Goal: Task Accomplishment & Management: Use online tool/utility

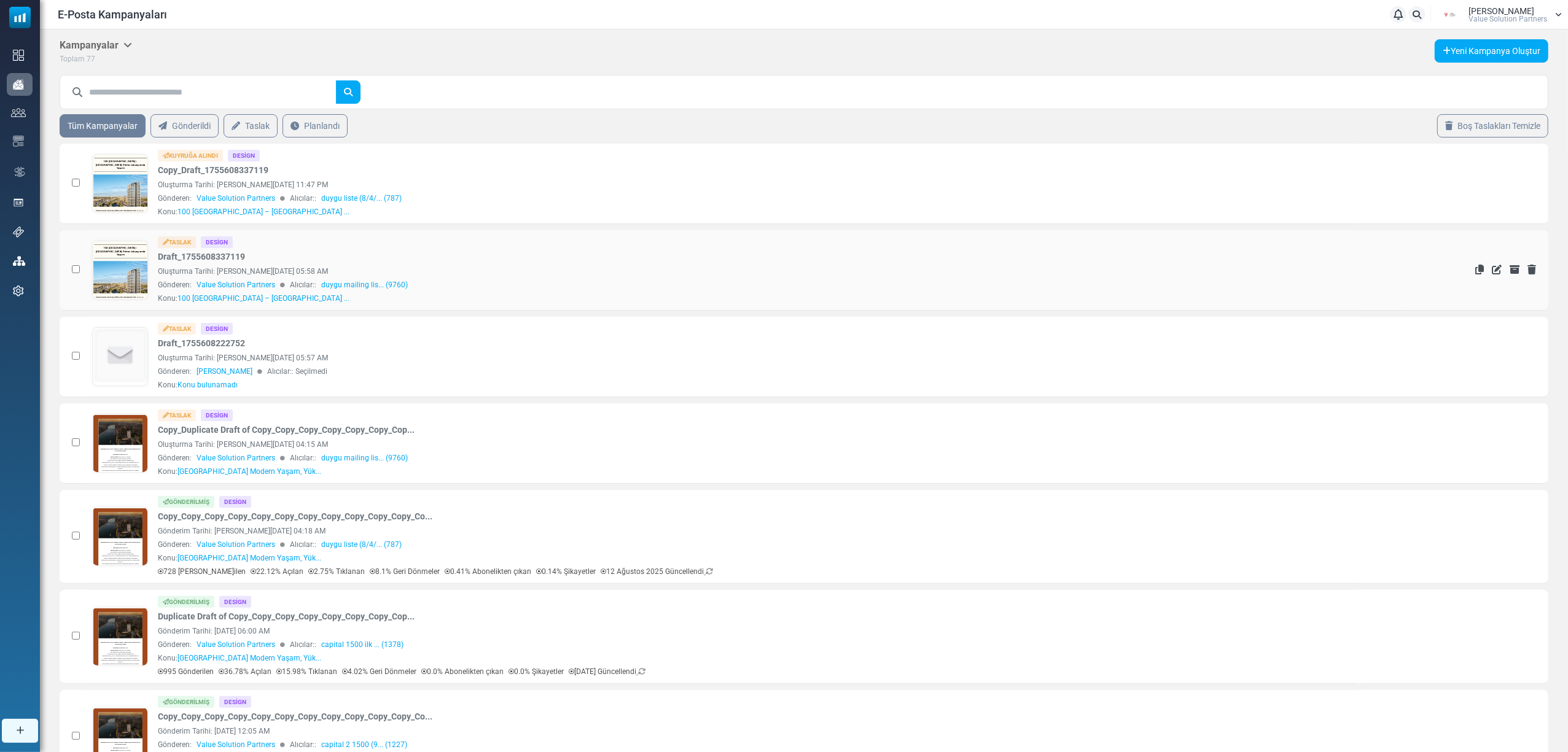
click at [110, 270] on link at bounding box center [120, 305] width 55 height 127
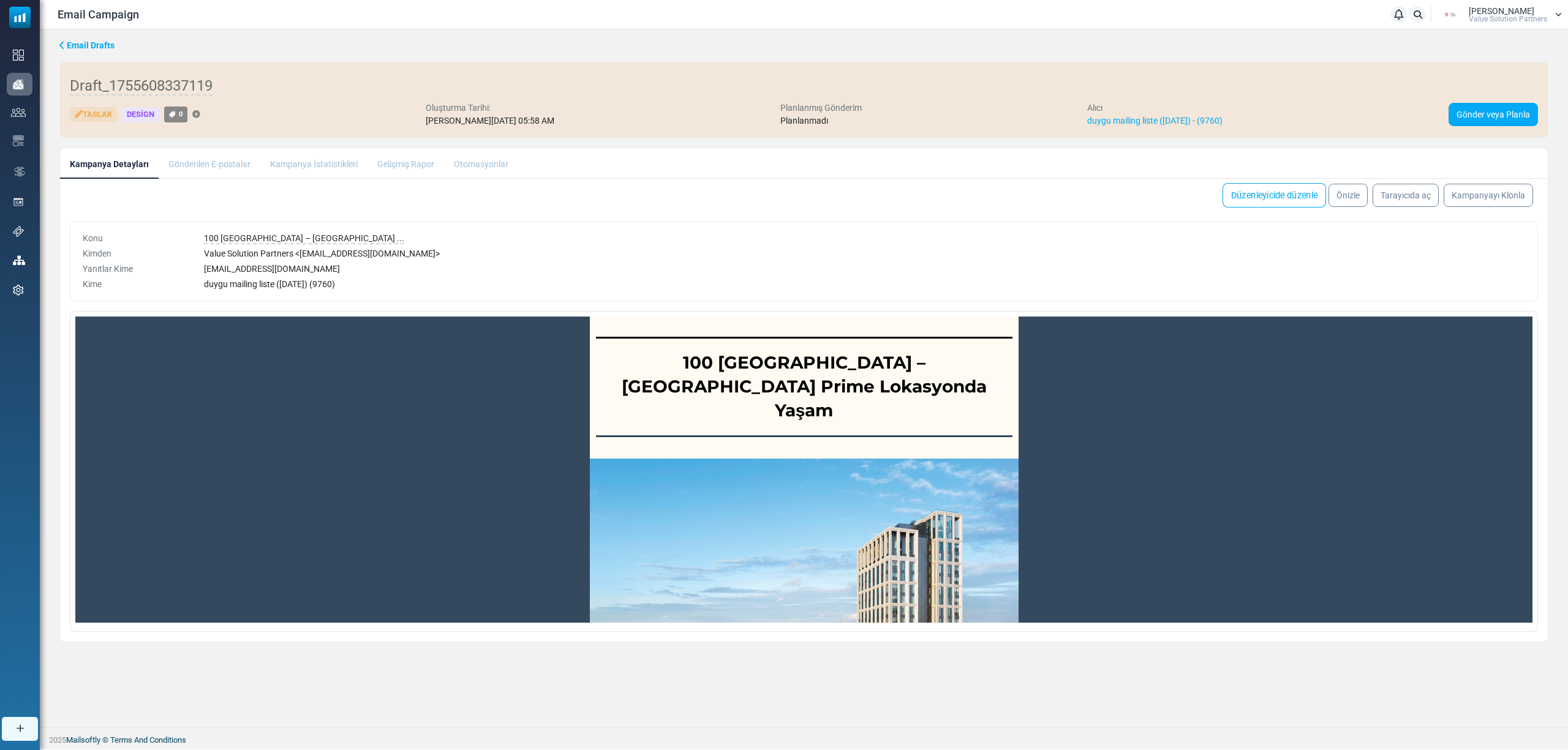
click at [1273, 202] on link "Düzenleyicide düzenle" at bounding box center [1275, 195] width 103 height 25
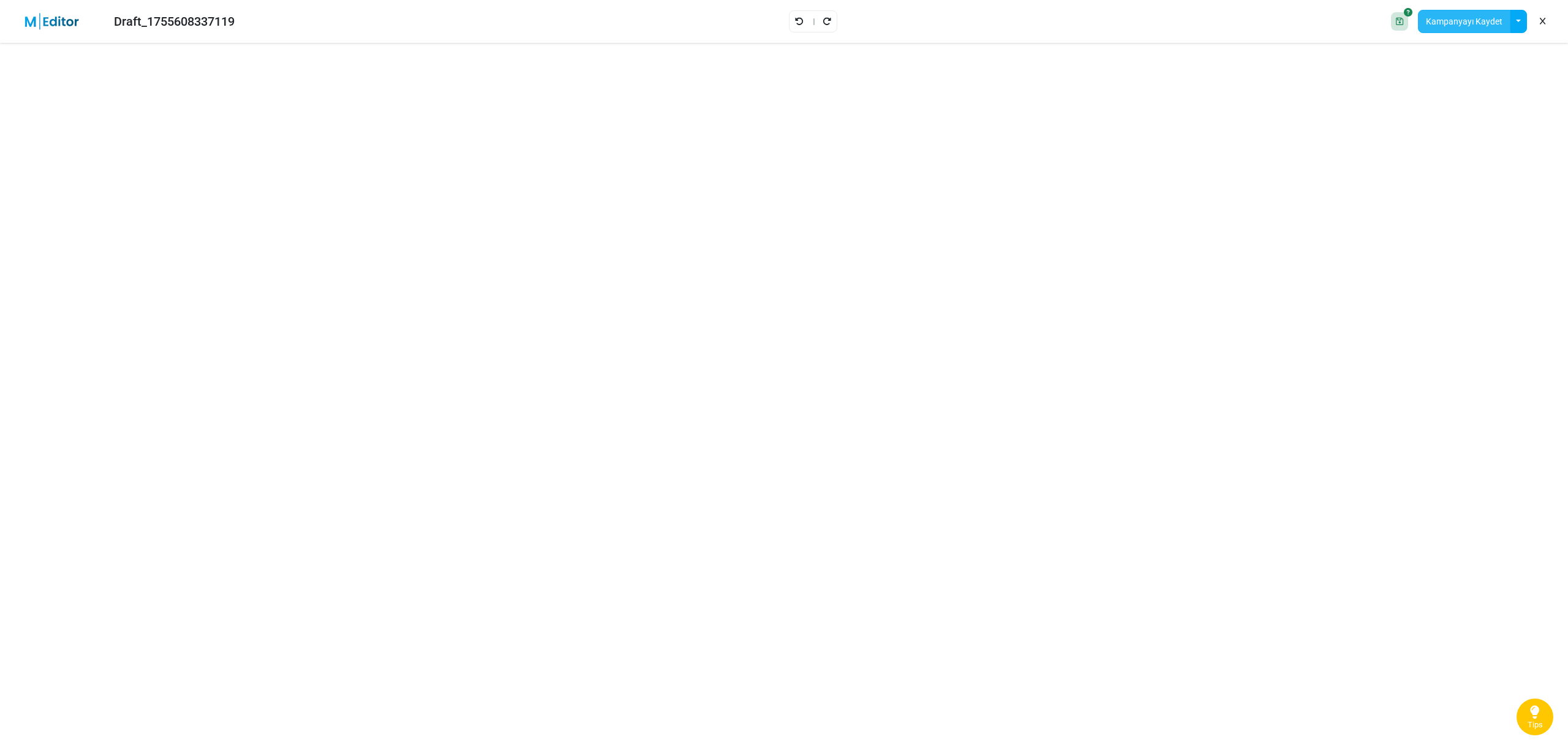
click at [1464, 28] on button "Kampanyayı Kaydet" at bounding box center [1465, 21] width 92 height 23
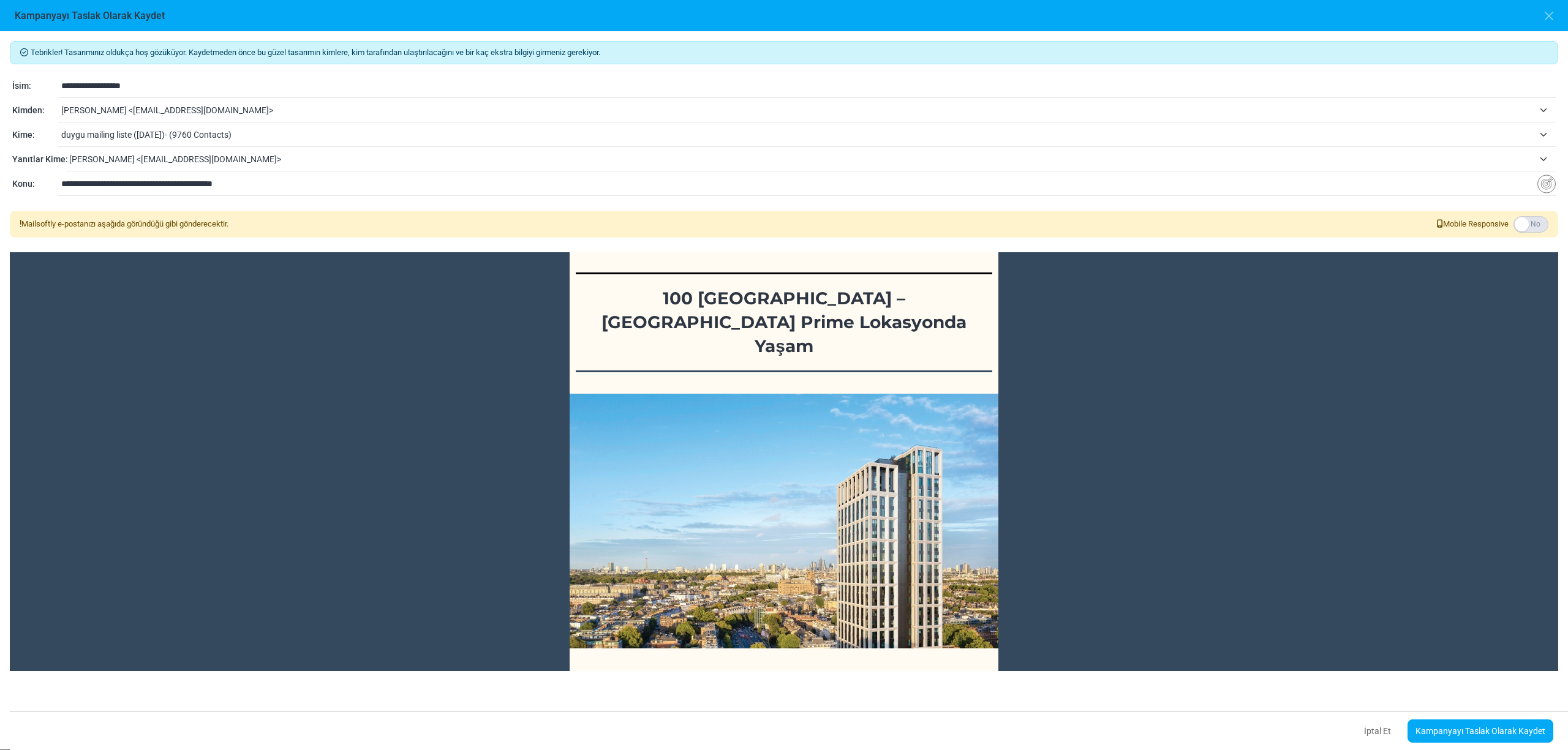
click at [148, 116] on span "tuğçe özdoğan <tugce.ozdogan@vspartners.com.tr>" at bounding box center [797, 110] width 1473 height 15
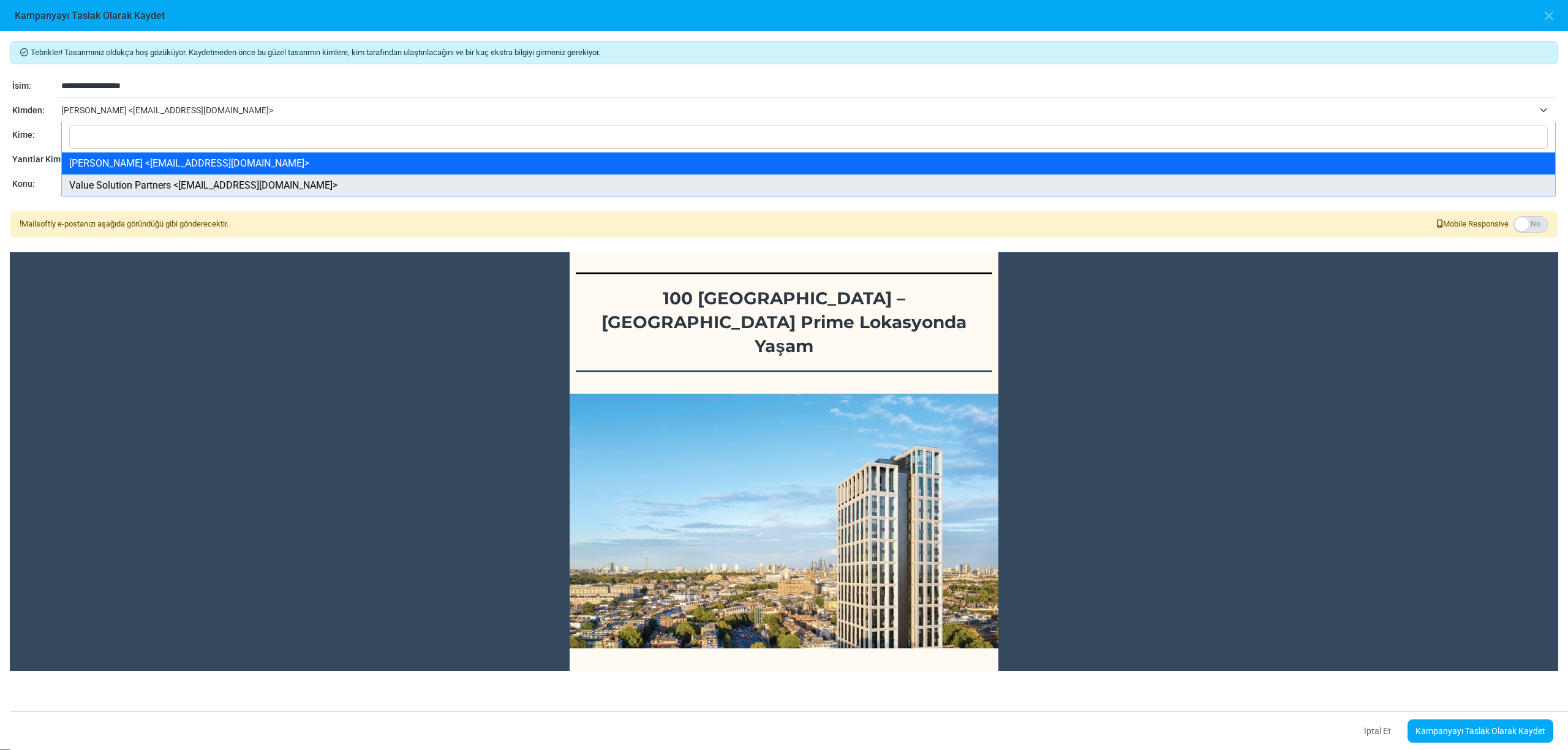
select select "****"
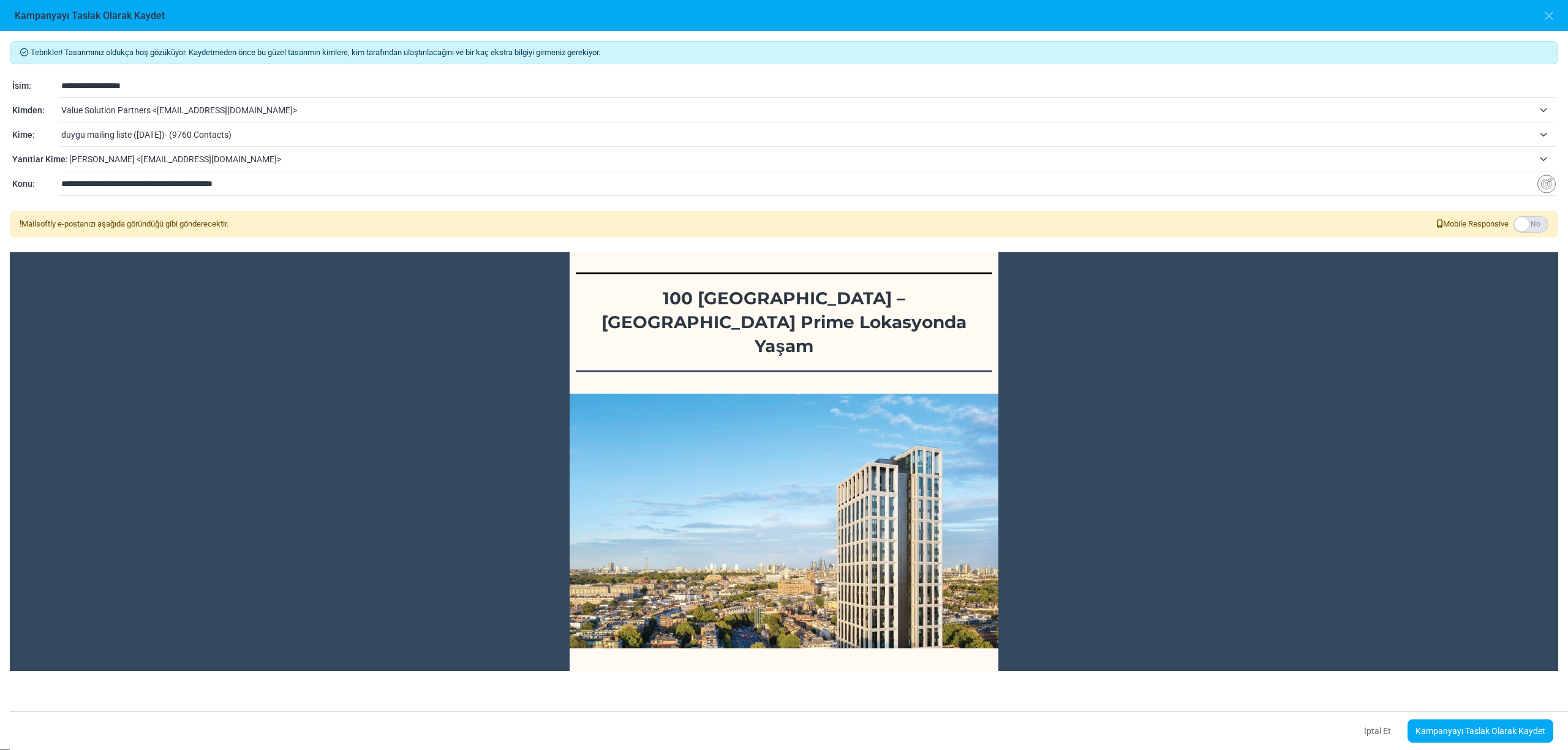
click at [156, 131] on span "duygu mailing liste (8/4/2025)- (9760 Contacts)" at bounding box center [797, 134] width 1473 height 15
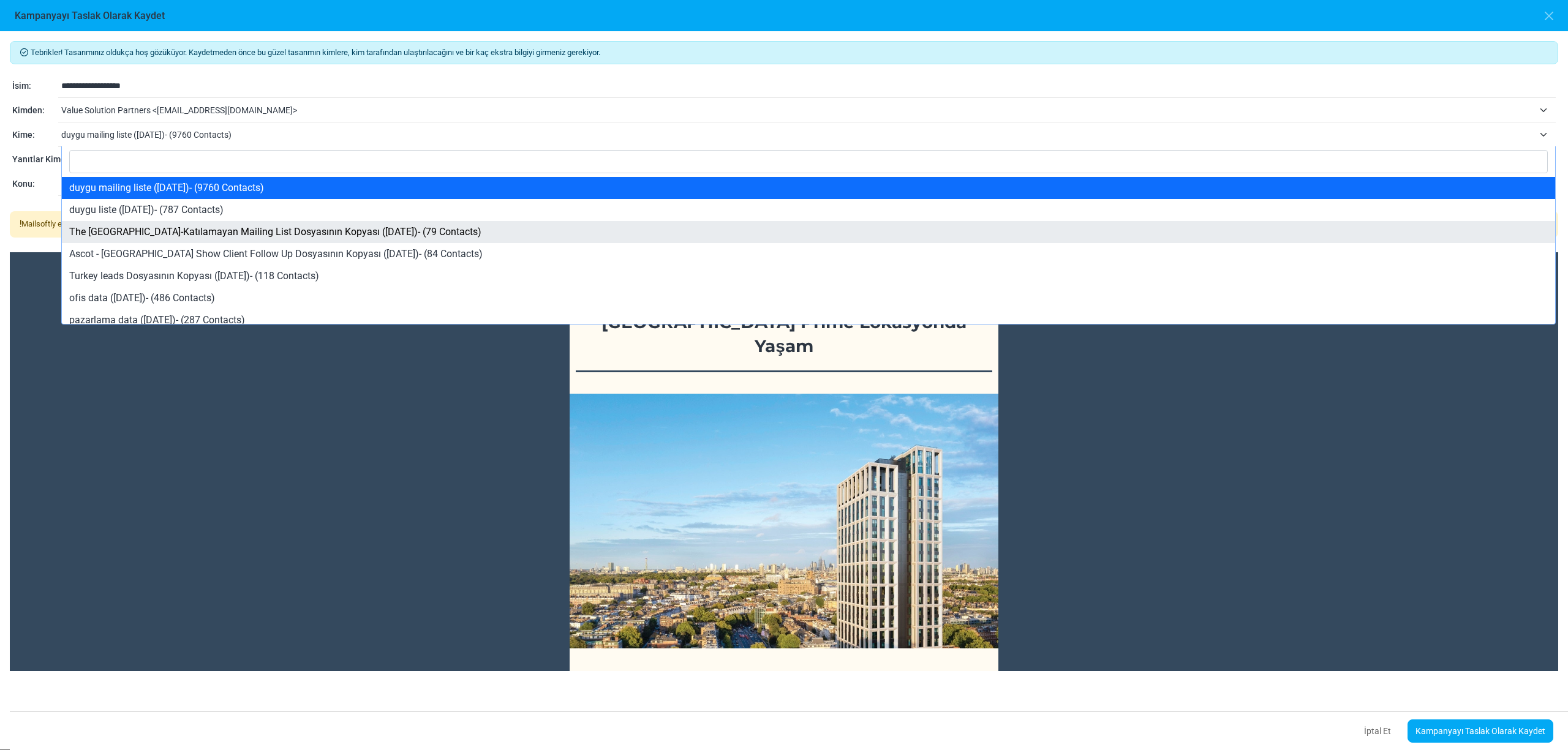
select select "****"
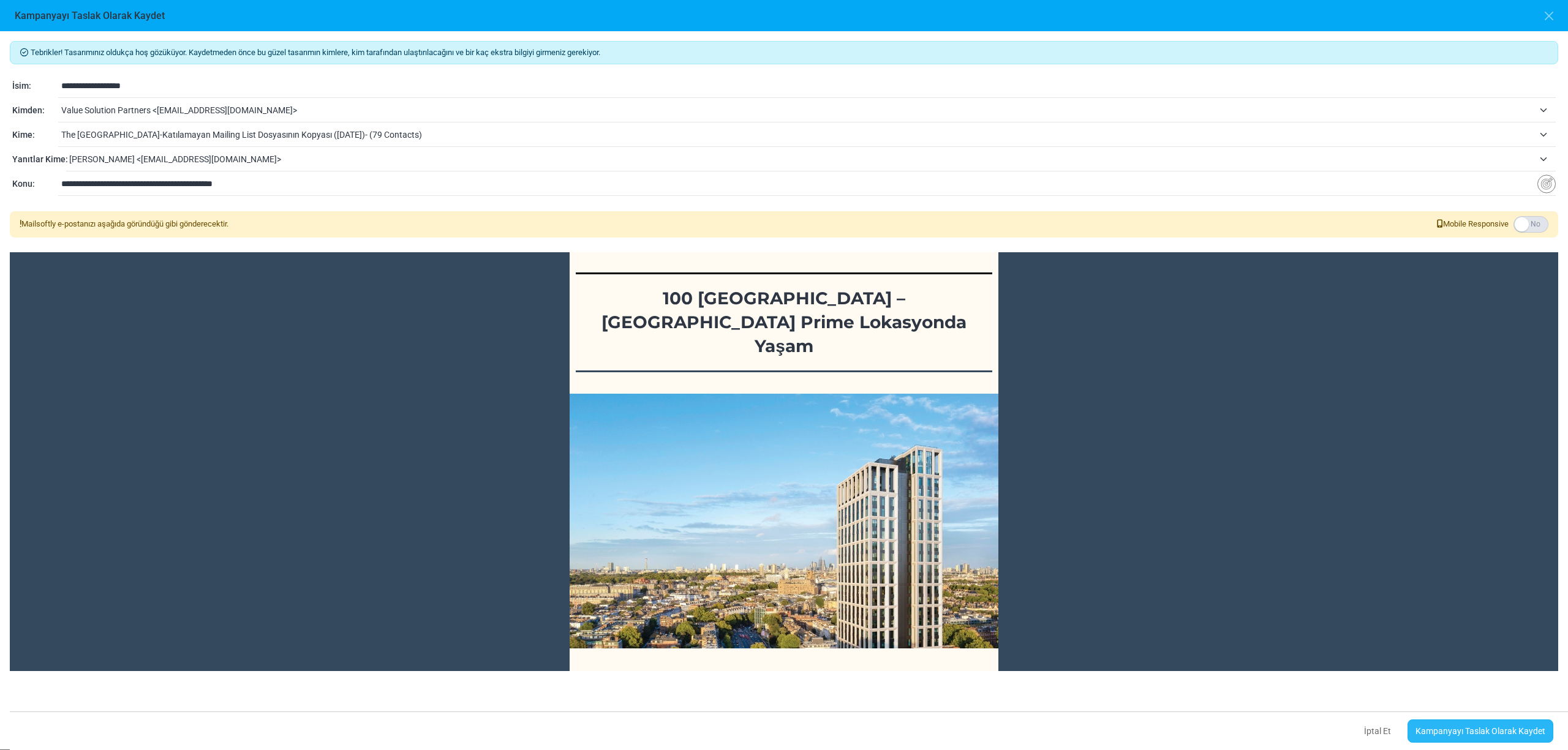
click at [1476, 728] on link "Kampanyayı Taslak Olarak Kaydet" at bounding box center [1481, 731] width 146 height 23
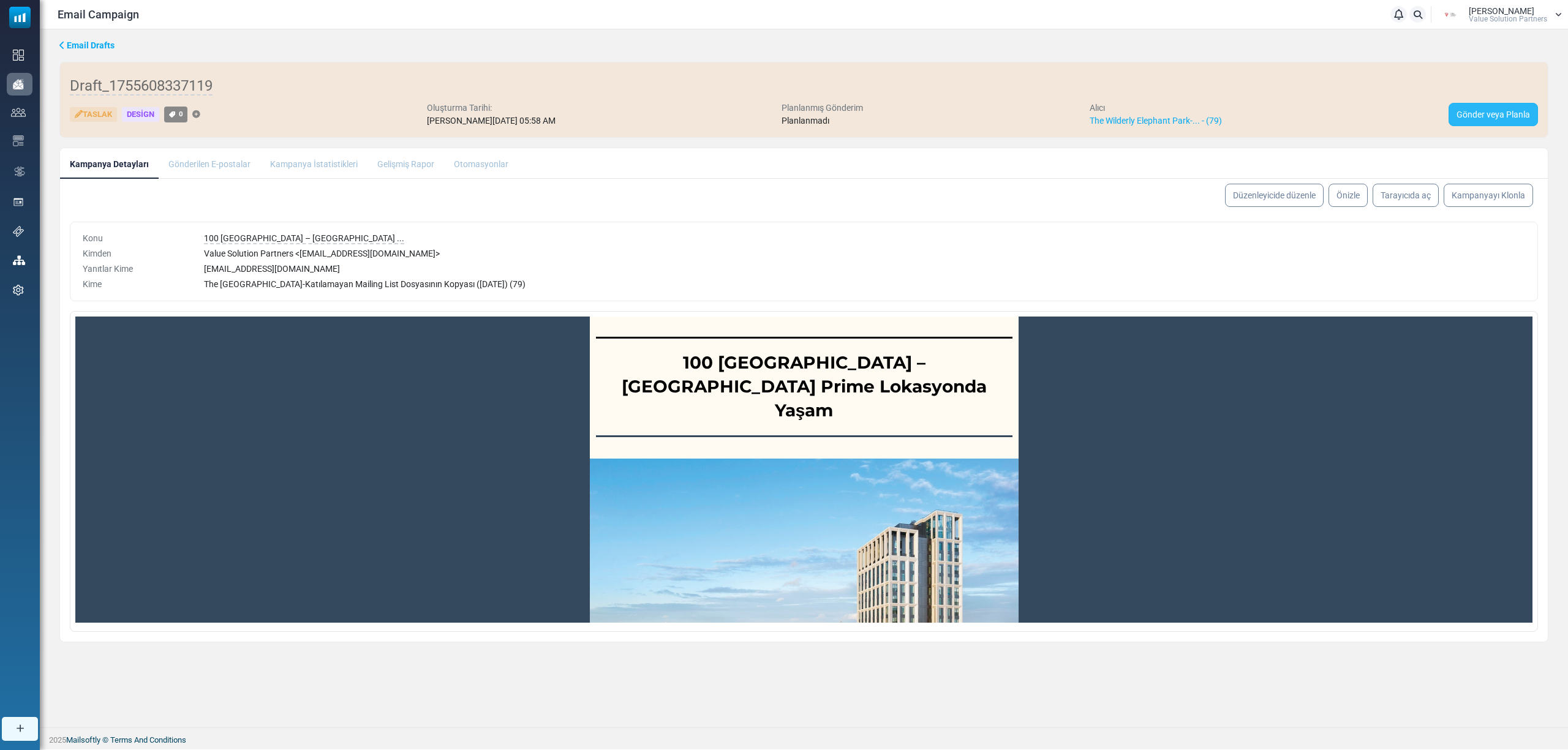
click at [1483, 106] on link "Gönder veya Planla" at bounding box center [1493, 115] width 90 height 23
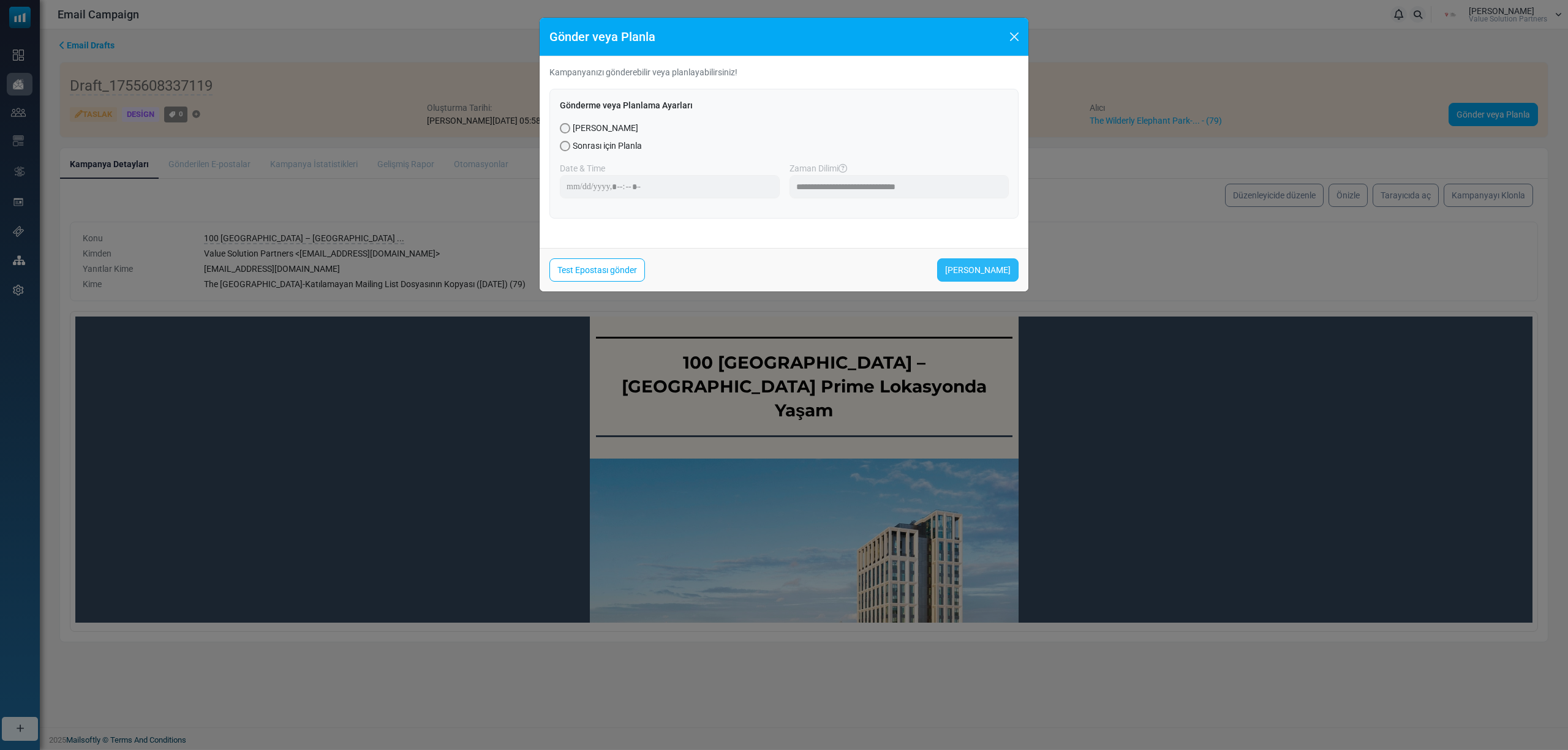
click at [1008, 267] on link "Şimdi Gönder" at bounding box center [979, 270] width 82 height 23
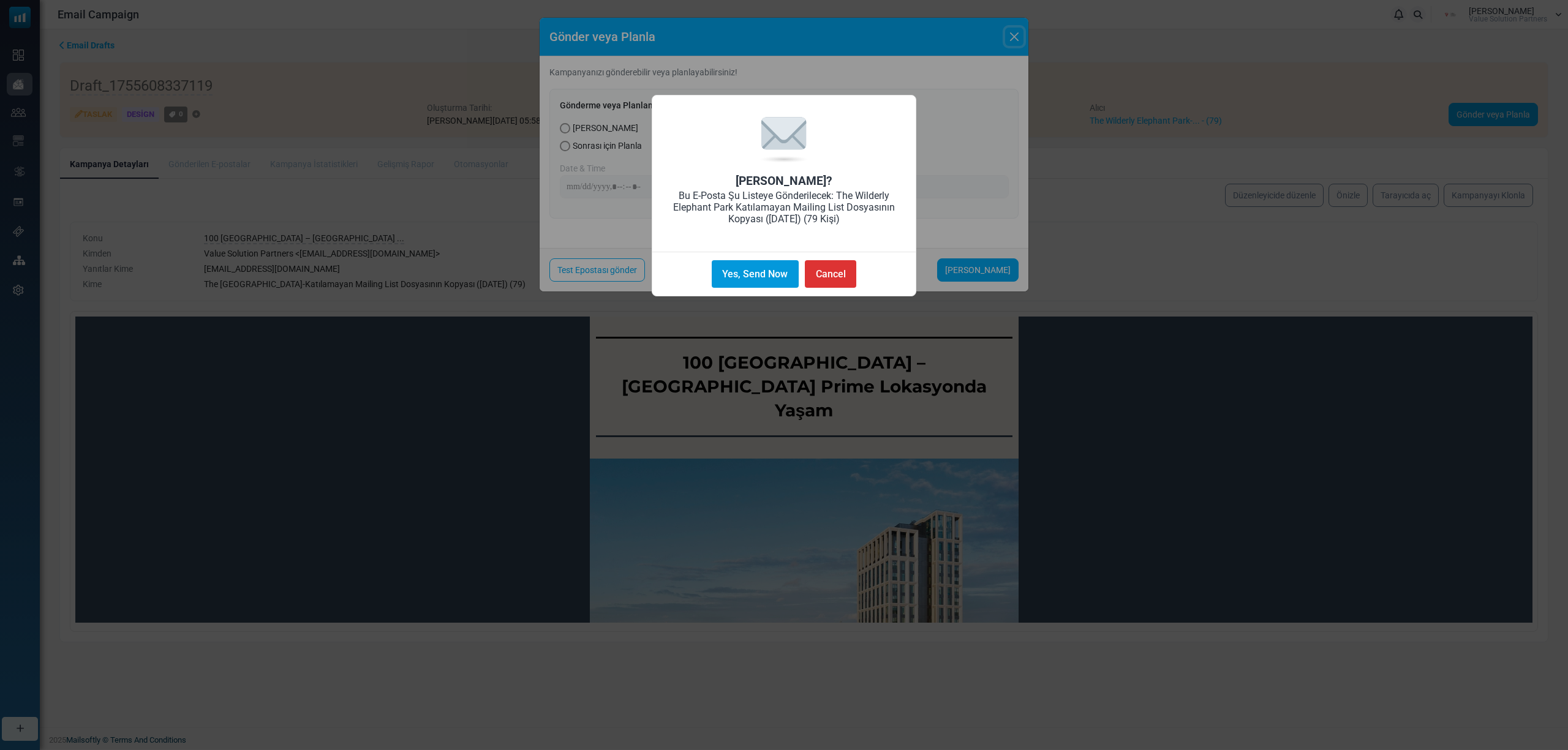
click at [746, 272] on button "Yes, Send Now" at bounding box center [756, 274] width 87 height 28
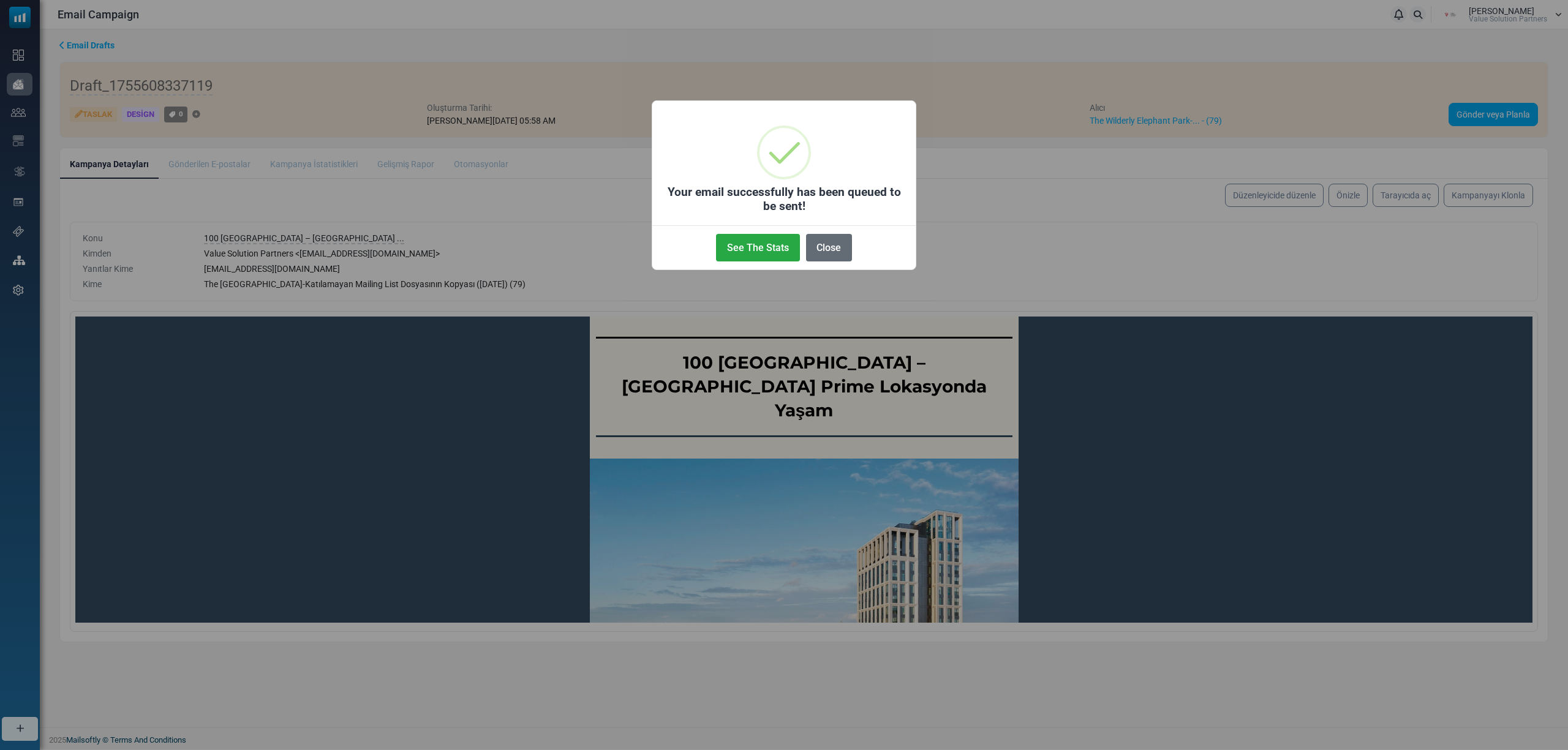
click at [844, 246] on button "Close" at bounding box center [829, 247] width 46 height 28
